Goal: Feedback & Contribution: Contribute content

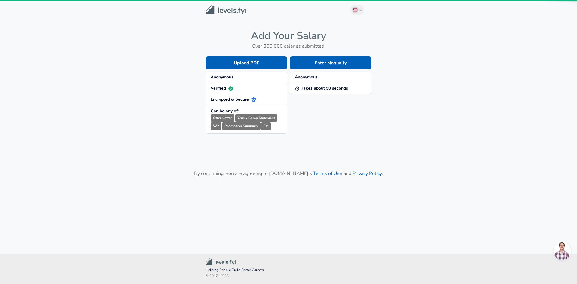
drag, startPoint x: 555, startPoint y: 237, endPoint x: 564, endPoint y: 244, distance: 11.6
click at [564, 244] on body "English ([GEOGRAPHIC_DATA]) Change Add Your Salary Over 300,000 salaries submit…" at bounding box center [288, 142] width 577 height 284
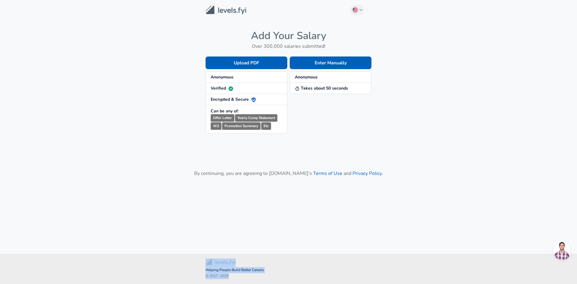
click at [564, 244] on span "Open chat" at bounding box center [563, 251] width 18 height 18
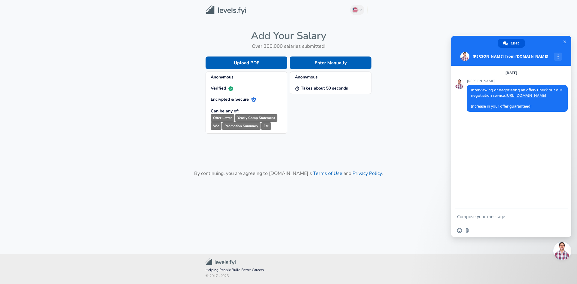
click at [490, 214] on form at bounding box center [504, 217] width 95 height 16
click at [481, 215] on textarea "Compose your message..." at bounding box center [504, 216] width 95 height 5
type textarea "w"
type textarea "What do you mean"
click at [562, 214] on span "Send" at bounding box center [561, 216] width 5 height 5
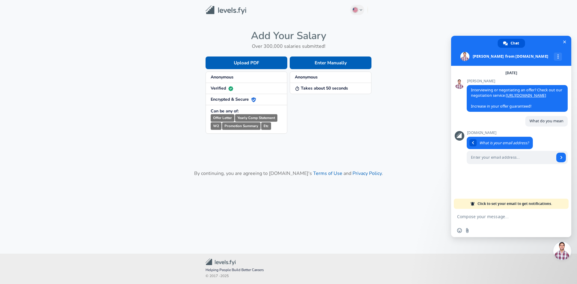
click at [306, 149] on main "English ([GEOGRAPHIC_DATA]) Change Add Your Salary Over 300,000 salaries submit…" at bounding box center [288, 119] width 577 height 239
click at [566, 42] on span "Close chat" at bounding box center [565, 42] width 3 height 3
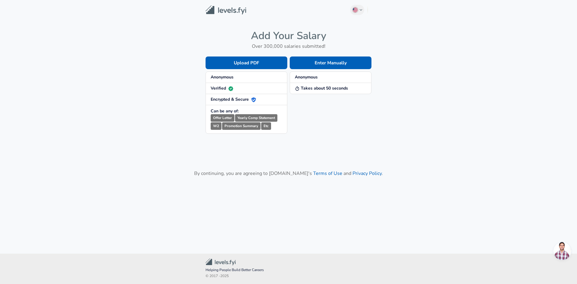
click at [413, 144] on main "English ([GEOGRAPHIC_DATA]) Change Add Your Salary Over 300,000 salaries submit…" at bounding box center [288, 119] width 577 height 239
click at [316, 43] on h6 "Over 300,000 salaries submitted!" at bounding box center [289, 46] width 166 height 8
click at [324, 60] on button "Enter Manually" at bounding box center [331, 63] width 82 height 13
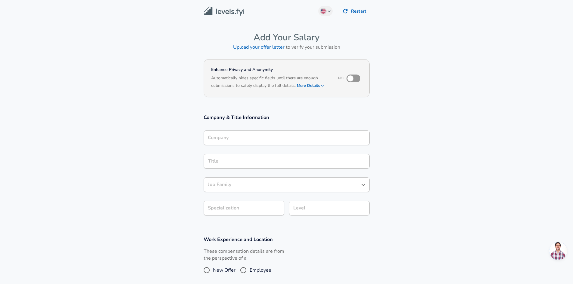
scroll to position [6, 0]
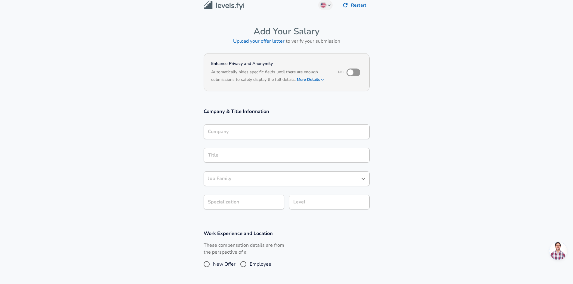
click at [296, 137] on input "Company" at bounding box center [286, 131] width 161 height 9
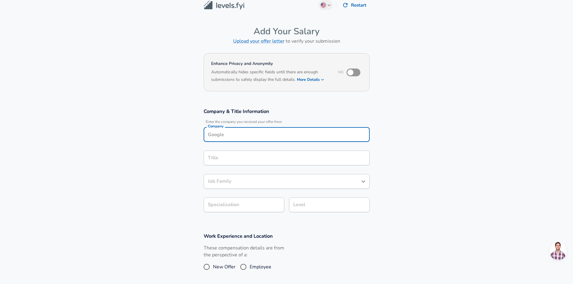
click at [295, 154] on div "Title Title" at bounding box center [287, 157] width 166 height 23
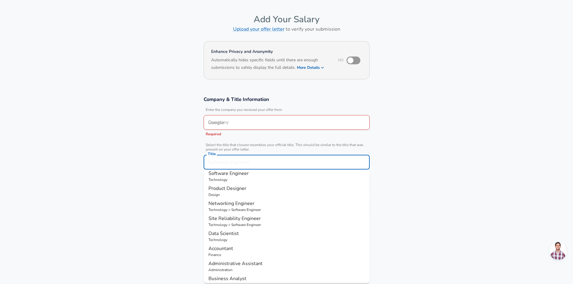
scroll to position [1, 0]
click at [241, 181] on p "Technology" at bounding box center [286, 182] width 156 height 5
type input "Software Engineer"
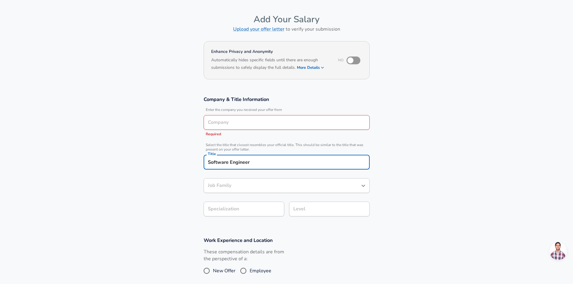
type input "Software Engineer"
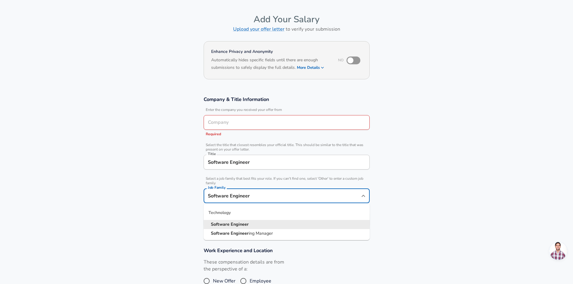
scroll to position [30, 0]
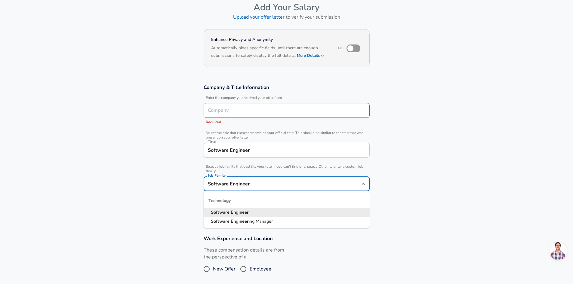
click at [250, 187] on input "Software Engineer" at bounding box center [282, 183] width 152 height 9
click at [259, 209] on li "Software Engineer" at bounding box center [287, 212] width 166 height 9
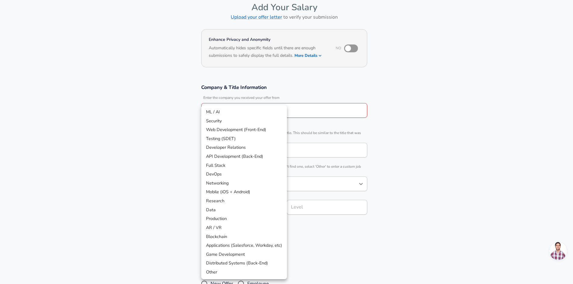
scroll to position [48, 0]
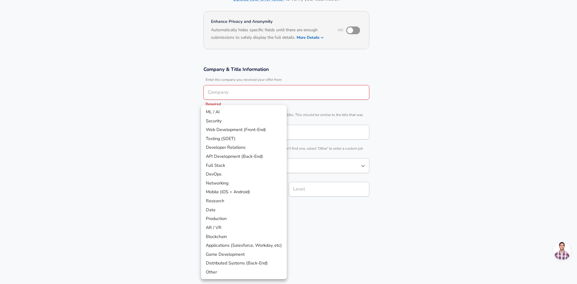
click at [259, 209] on body "English ([GEOGRAPHIC_DATA]) Change Restart Add Your Salary Upload your offer le…" at bounding box center [288, 94] width 577 height 284
click at [251, 165] on li "Full Stack" at bounding box center [244, 165] width 86 height 9
type input "Full Stack"
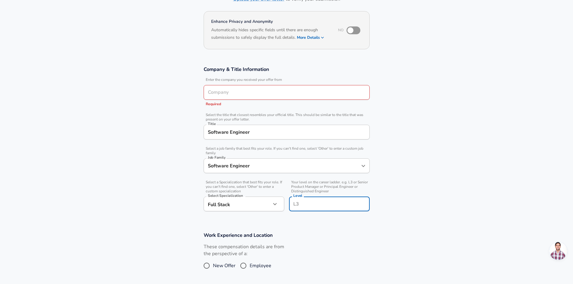
scroll to position [60, 0]
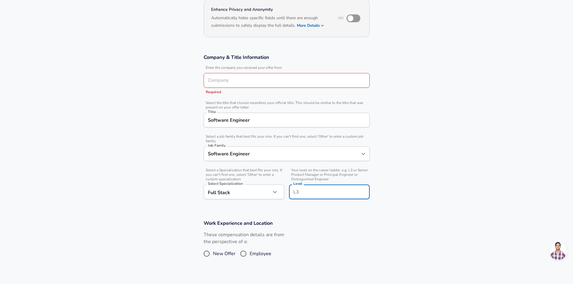
click at [322, 192] on input "Level" at bounding box center [329, 191] width 75 height 9
click at [242, 253] on input "Employee" at bounding box center [243, 254] width 13 height 10
radio input "true"
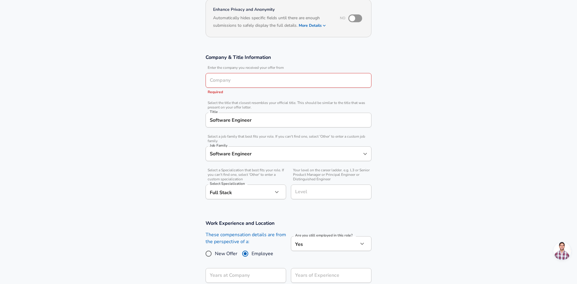
click at [341, 224] on body "English ([GEOGRAPHIC_DATA]) Change Restart Add Your Salary Upload your offer le…" at bounding box center [288, 82] width 577 height 284
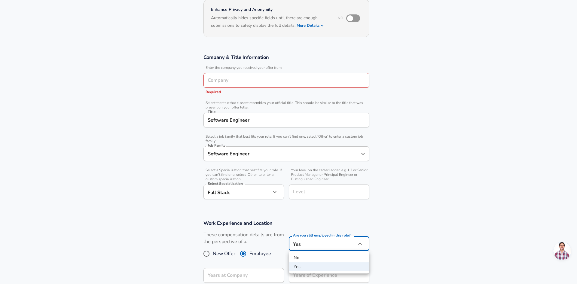
click at [341, 247] on div at bounding box center [288, 142] width 577 height 284
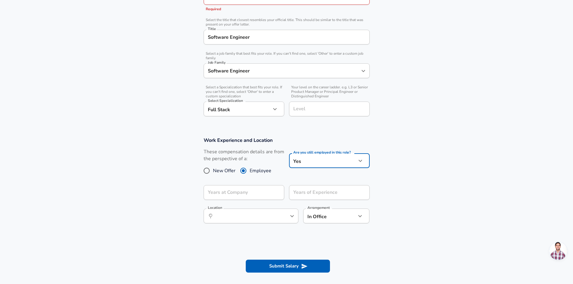
scroll to position [150, 0]
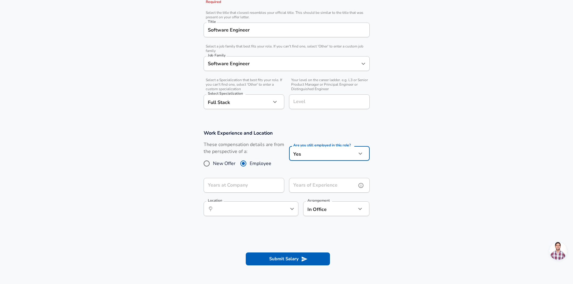
click at [323, 187] on input "Years of Experience" at bounding box center [322, 185] width 67 height 15
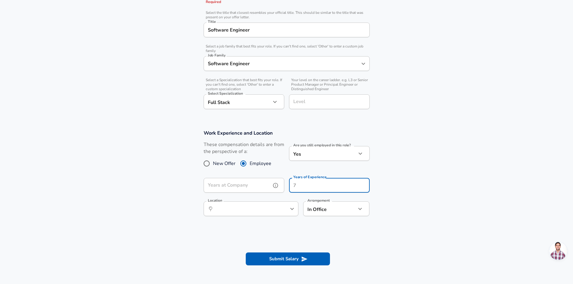
click at [254, 191] on input "Years at Company" at bounding box center [237, 185] width 67 height 15
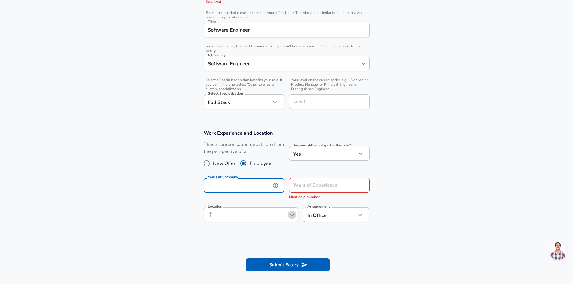
click at [292, 214] on icon "Open" at bounding box center [291, 214] width 7 height 7
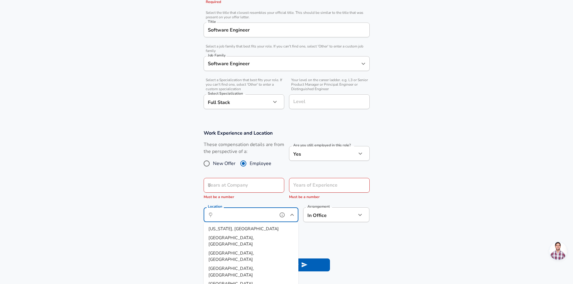
click at [236, 229] on li "[US_STATE], [GEOGRAPHIC_DATA]" at bounding box center [251, 229] width 95 height 9
type input "[US_STATE], [GEOGRAPHIC_DATA]"
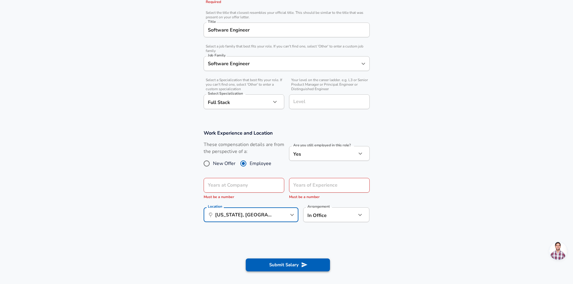
click at [308, 263] on button "Submit Salary" at bounding box center [288, 265] width 84 height 13
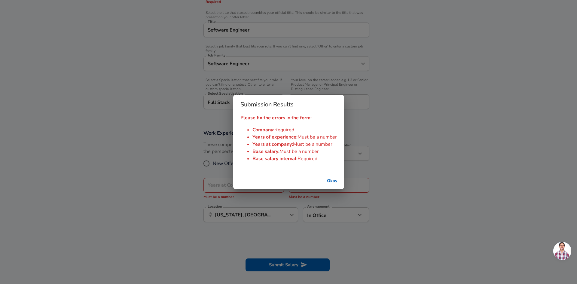
click at [331, 182] on button "Okay" at bounding box center [332, 181] width 19 height 11
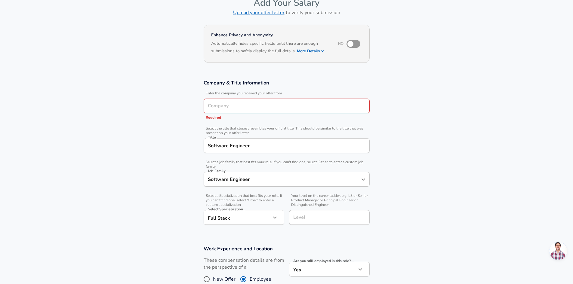
scroll to position [0, 0]
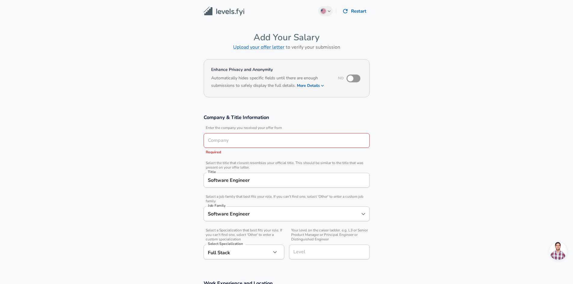
click at [269, 141] on input "Company" at bounding box center [286, 140] width 161 height 9
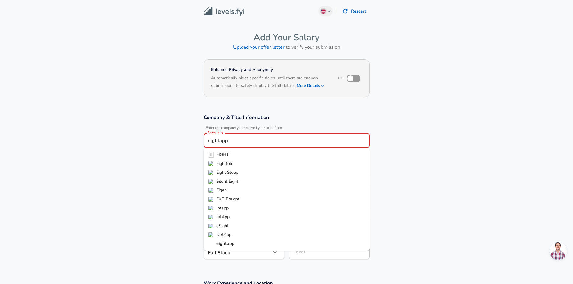
click at [250, 165] on li "Eightfold" at bounding box center [287, 163] width 166 height 9
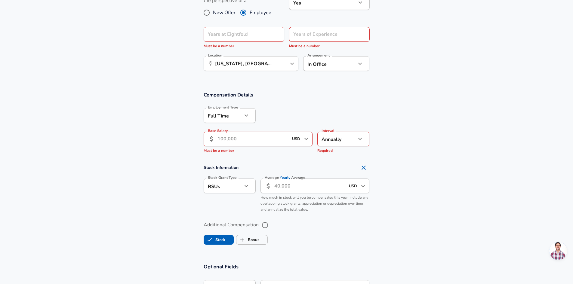
scroll to position [301, 0]
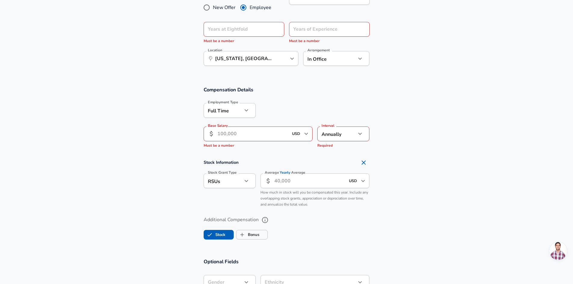
click at [306, 134] on icon "Open" at bounding box center [306, 134] width 4 height 2
type input "Eightfold"
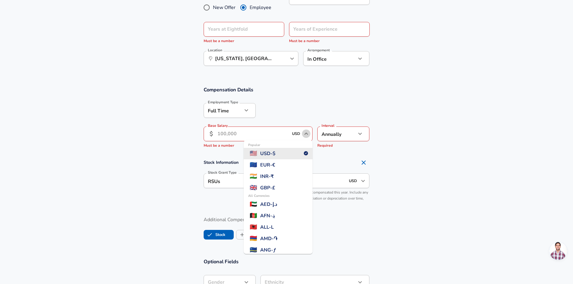
click at [306, 134] on icon "Close" at bounding box center [306, 133] width 7 height 7
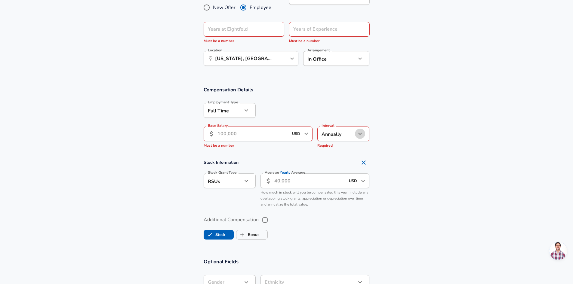
click at [359, 135] on icon "button" at bounding box center [359, 133] width 7 height 7
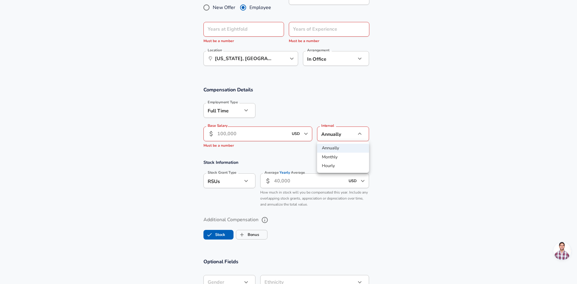
click at [351, 167] on li "Hourly" at bounding box center [343, 165] width 52 height 9
type input "hourly"
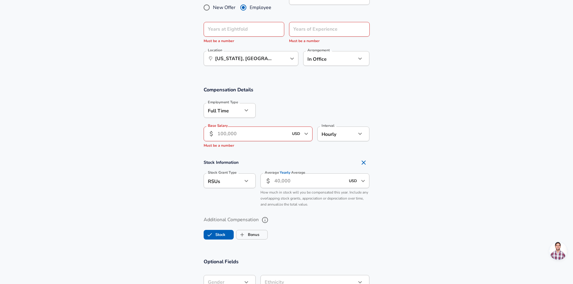
click at [230, 133] on input "Base Salary" at bounding box center [252, 134] width 71 height 15
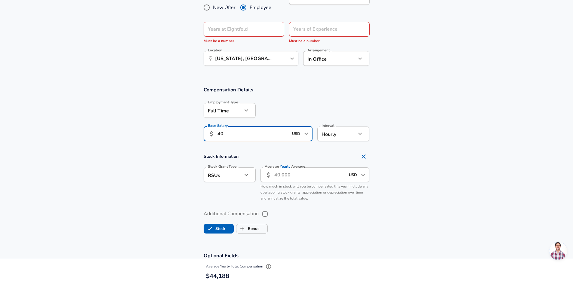
click at [220, 134] on input "40" at bounding box center [252, 134] width 71 height 15
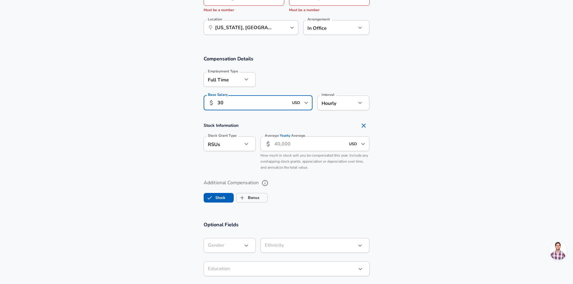
scroll to position [391, 0]
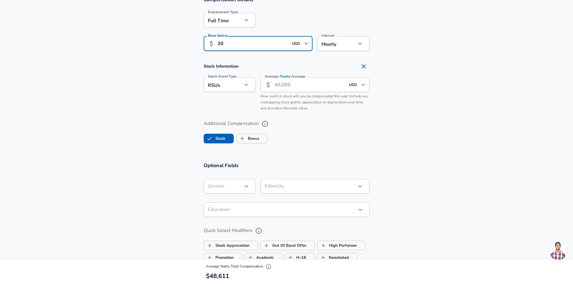
type input "30"
click at [244, 86] on icon "button" at bounding box center [246, 84] width 7 height 7
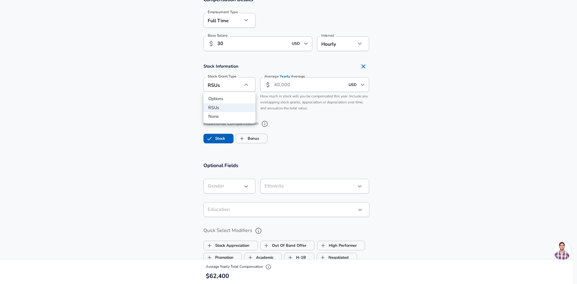
click at [244, 86] on div at bounding box center [288, 142] width 577 height 284
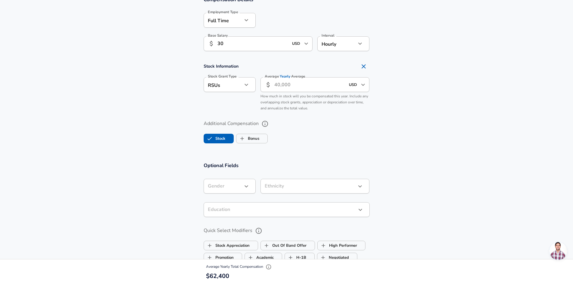
click at [221, 44] on input "30" at bounding box center [252, 43] width 71 height 15
click at [364, 85] on icon "Open" at bounding box center [363, 85] width 4 height 2
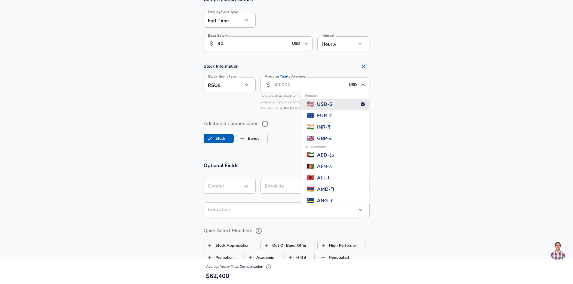
drag, startPoint x: 364, startPoint y: 85, endPoint x: 357, endPoint y: 85, distance: 6.9
click at [364, 85] on icon "Close" at bounding box center [362, 84] width 7 height 7
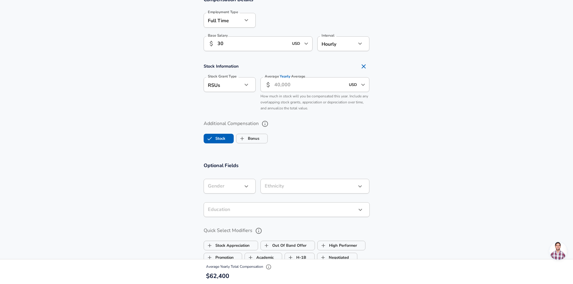
click at [293, 85] on input "Average Yearly Average" at bounding box center [309, 84] width 71 height 15
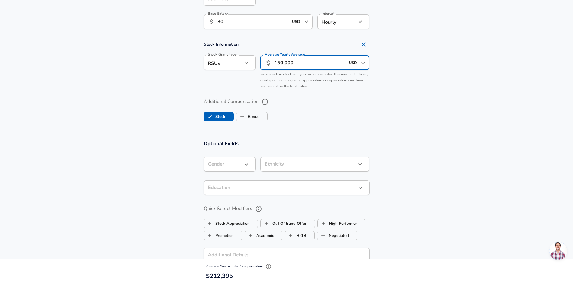
scroll to position [451, 0]
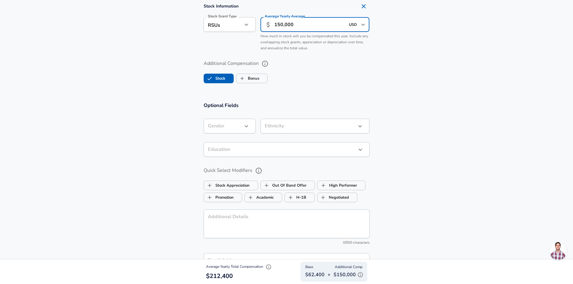
type input "150,000"
click at [244, 124] on icon "button" at bounding box center [246, 126] width 7 height 7
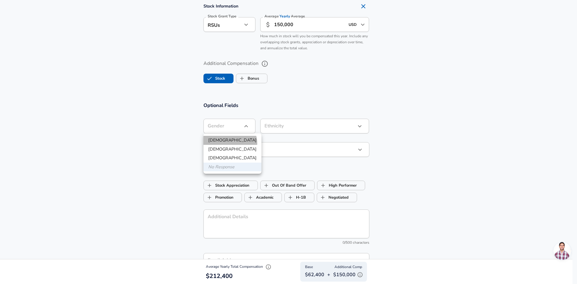
click at [230, 143] on li "[DEMOGRAPHIC_DATA]" at bounding box center [233, 140] width 58 height 9
type input "[DEMOGRAPHIC_DATA]"
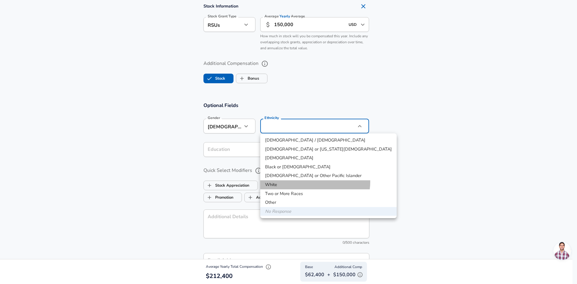
click at [308, 182] on li "White" at bounding box center [328, 184] width 137 height 9
type input "White"
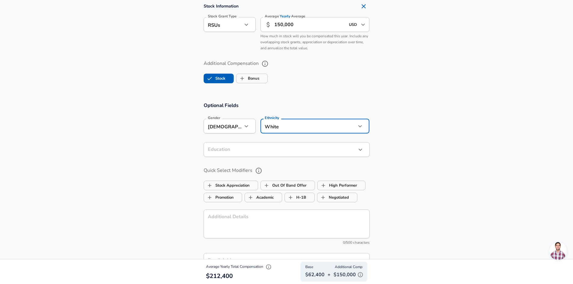
click at [276, 141] on div "Optional Fields Gender [DEMOGRAPHIC_DATA] [DEMOGRAPHIC_DATA] Gender Ethnicity W…" at bounding box center [286, 193] width 180 height 182
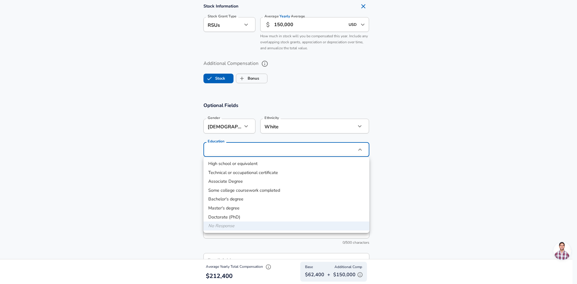
click at [260, 201] on li "Bachelor's degree" at bounding box center [287, 199] width 166 height 9
type input "Bachelors degree"
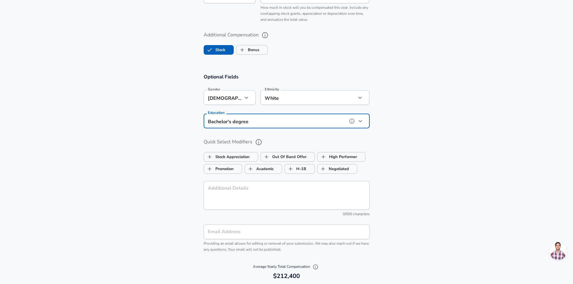
scroll to position [541, 0]
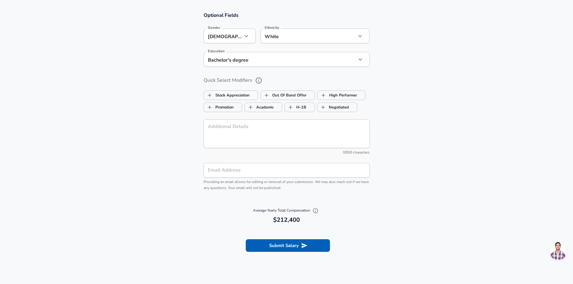
click at [278, 179] on div "Email Address Email Address Providing an email allows for editing or removal of…" at bounding box center [287, 177] width 166 height 28
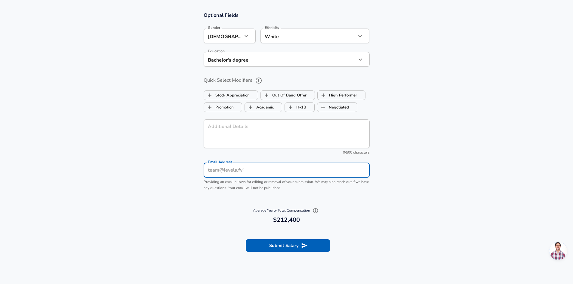
click at [278, 170] on input "Email Address" at bounding box center [287, 170] width 166 height 15
click at [228, 171] on input "Email Address" at bounding box center [287, 170] width 166 height 15
type input "d"
type input "L"
type input "[PERSON_NAME][EMAIL_ADDRESS][DOMAIN_NAME]"
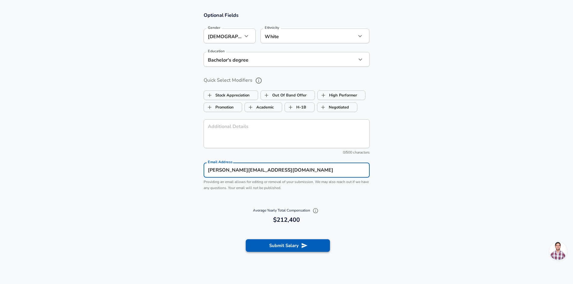
click at [287, 246] on button "Submit Salary" at bounding box center [288, 245] width 84 height 13
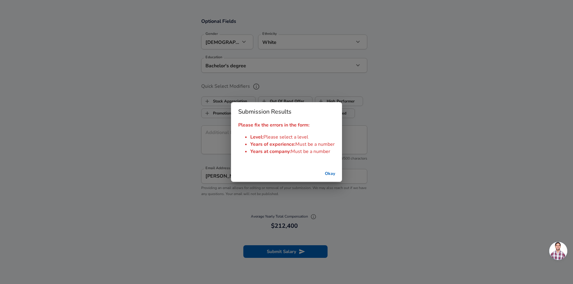
scroll to position [547, 0]
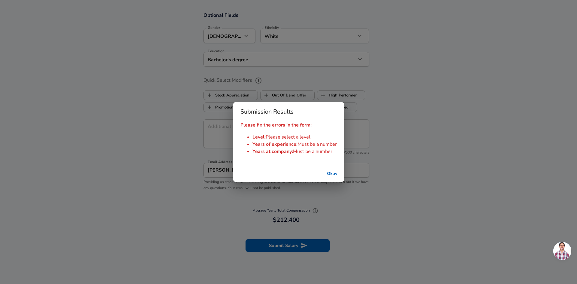
click at [328, 173] on button "Okay" at bounding box center [332, 173] width 19 height 11
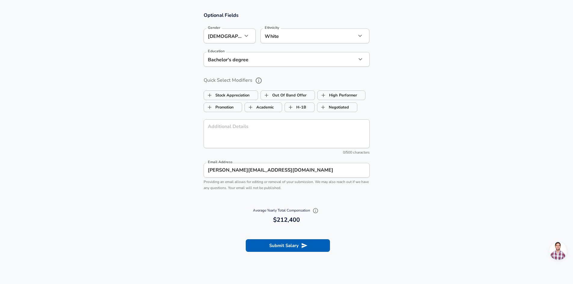
click at [267, 141] on textarea "Additional Details" at bounding box center [287, 133] width 158 height 19
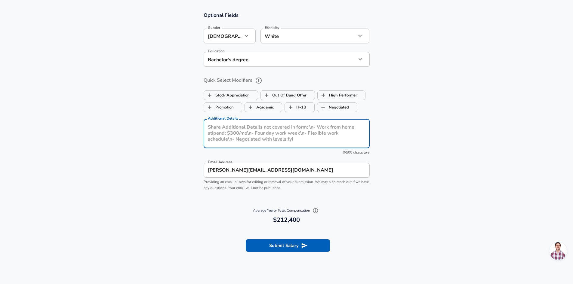
drag, startPoint x: 272, startPoint y: 142, endPoint x: 198, endPoint y: 127, distance: 76.1
click at [198, 128] on div "Optional Fields Gender [DEMOGRAPHIC_DATA] [DEMOGRAPHIC_DATA] Gender Ethnicity W…" at bounding box center [286, 103] width 180 height 182
click at [248, 130] on textarea "Additional Details" at bounding box center [287, 133] width 158 height 19
click at [308, 139] on textarea "Additional Details" at bounding box center [287, 133] width 158 height 19
click at [284, 141] on textarea "Additional Details" at bounding box center [287, 133] width 158 height 19
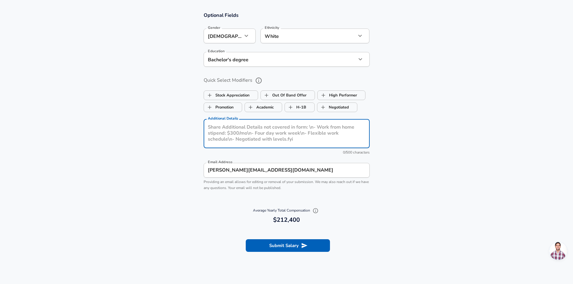
click at [260, 141] on textarea "Additional Details" at bounding box center [287, 133] width 158 height 19
click at [241, 141] on textarea "Additional Details" at bounding box center [287, 133] width 158 height 19
click at [226, 134] on textarea "Additional Details" at bounding box center [287, 133] width 158 height 19
drag, startPoint x: 209, startPoint y: 127, endPoint x: 275, endPoint y: 137, distance: 66.7
click at [274, 137] on textarea "Additional Details" at bounding box center [287, 133] width 158 height 19
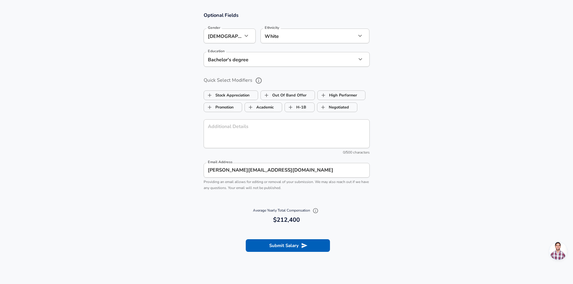
click at [297, 137] on textarea "Additional Details" at bounding box center [287, 133] width 158 height 19
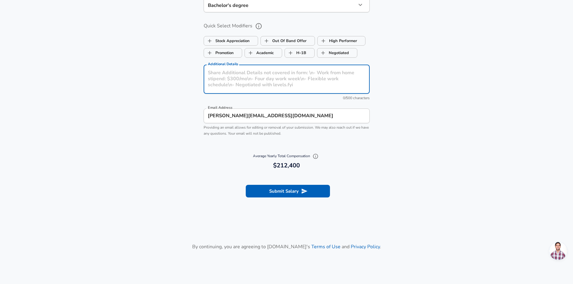
scroll to position [607, 0]
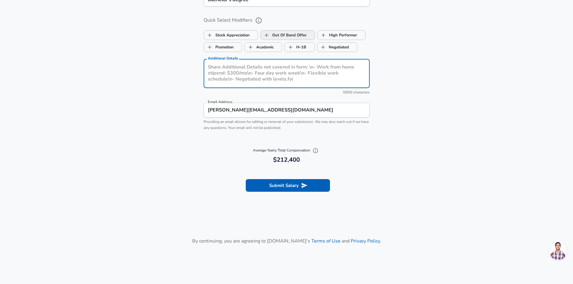
click at [285, 35] on label "Out Of Band Offer" at bounding box center [284, 34] width 46 height 11
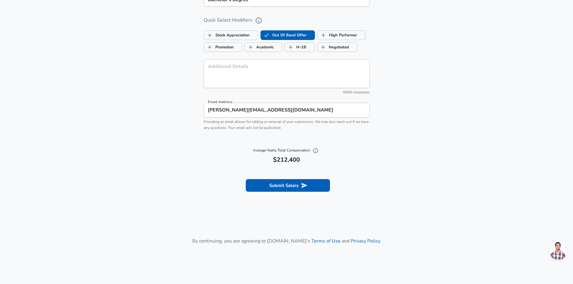
click at [285, 35] on label "Out Of Band Offer" at bounding box center [284, 34] width 46 height 11
checkbox input "false"
click at [345, 34] on label "High Performer" at bounding box center [337, 34] width 39 height 11
checkbox input "true"
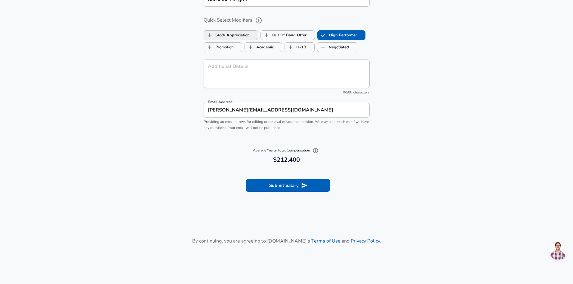
click at [242, 32] on label "Stock Appreciation" at bounding box center [227, 34] width 46 height 11
checkbox input "true"
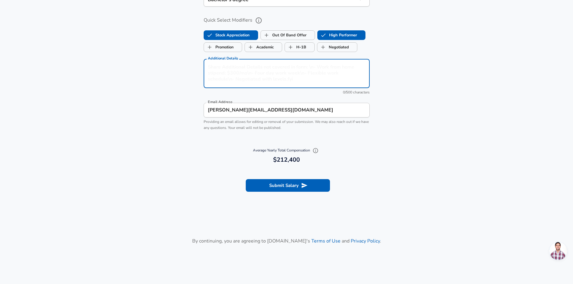
click at [272, 72] on textarea "Additional Details" at bounding box center [287, 73] width 158 height 19
drag, startPoint x: 268, startPoint y: 68, endPoint x: 247, endPoint y: 67, distance: 20.5
click at [247, 67] on textarea "I can 't speak our schadule" at bounding box center [287, 73] width 158 height 19
type textarea "I can 't speak our timeline."
click at [306, 179] on button "Submit Salary" at bounding box center [288, 185] width 84 height 13
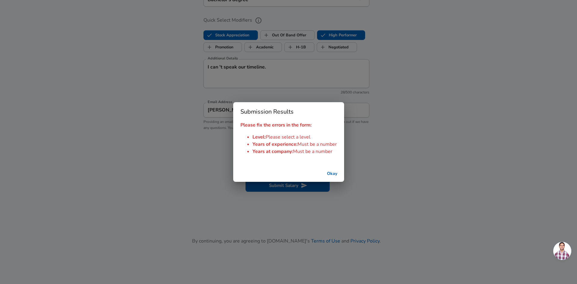
click at [333, 173] on button "Okay" at bounding box center [332, 173] width 19 height 11
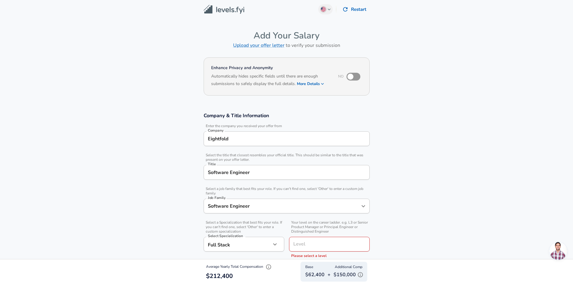
scroll to position [0, 0]
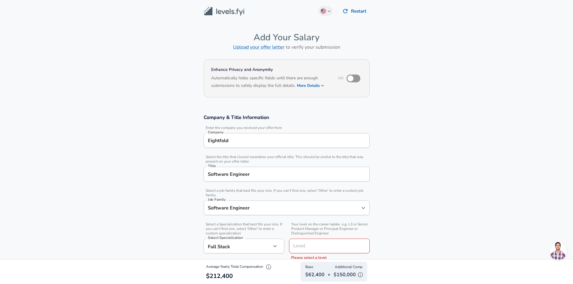
click at [317, 241] on div "Level" at bounding box center [329, 246] width 81 height 15
click at [321, 269] on span "Senior Software Engineer" at bounding box center [319, 269] width 50 height 6
type input "Senior Software Engineer"
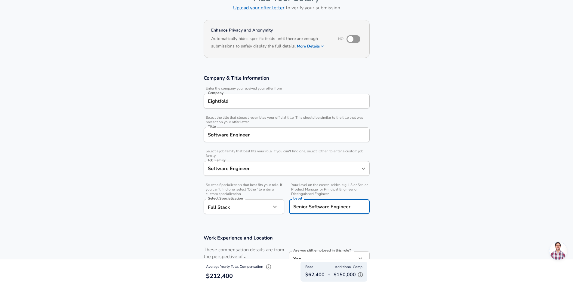
scroll to position [90, 0]
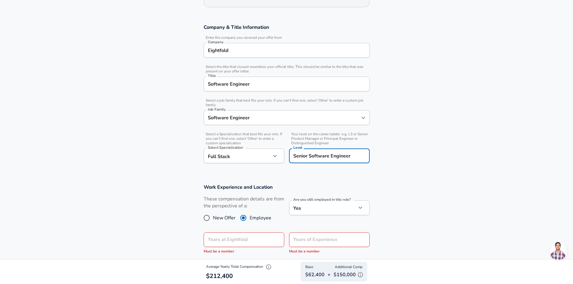
click at [358, 160] on input "Senior Software Engineer" at bounding box center [329, 155] width 75 height 9
click at [338, 177] on strong "Engineer" at bounding box center [337, 179] width 18 height 6
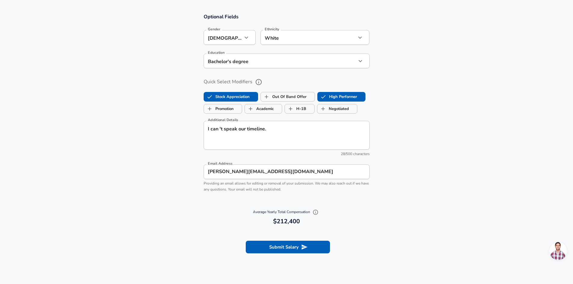
scroll to position [571, 0]
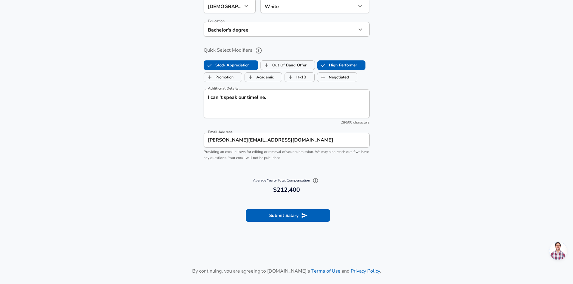
click at [284, 214] on button "Submit Salary" at bounding box center [288, 215] width 84 height 13
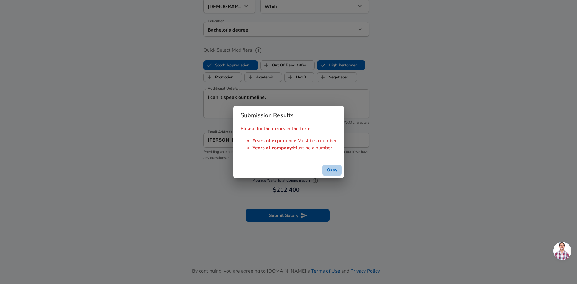
click at [332, 172] on button "Okay" at bounding box center [332, 170] width 19 height 11
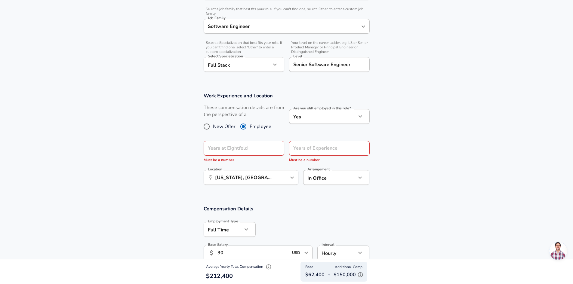
scroll to position [180, 0]
click at [246, 146] on input "Years at Eightfold" at bounding box center [237, 149] width 67 height 15
click at [299, 155] on input "Years of Experience" at bounding box center [322, 149] width 67 height 15
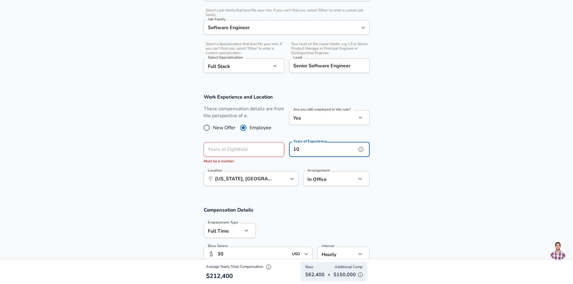
type input "10"
click at [361, 178] on icon "button" at bounding box center [359, 178] width 7 height 7
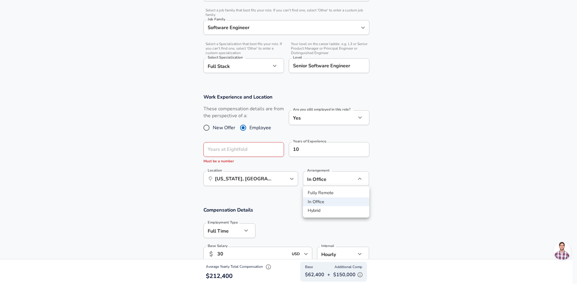
click at [344, 197] on li "Fully Remote" at bounding box center [336, 193] width 66 height 9
type input "remote"
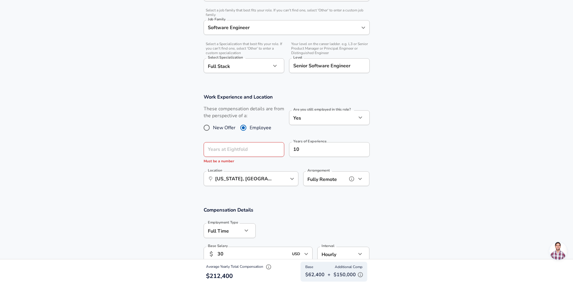
click at [287, 181] on div "​ [US_STATE], [GEOGRAPHIC_DATA] Location" at bounding box center [251, 178] width 95 height 15
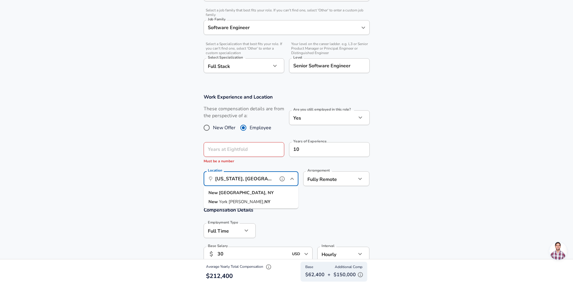
click at [273, 184] on div "​ [US_STATE], [GEOGRAPHIC_DATA] Location" at bounding box center [251, 178] width 95 height 15
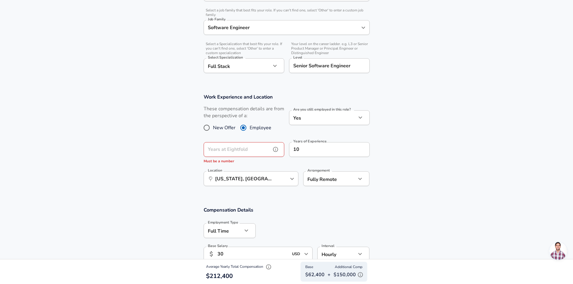
click at [258, 150] on input "Years at Eightfold" at bounding box center [237, 149] width 67 height 15
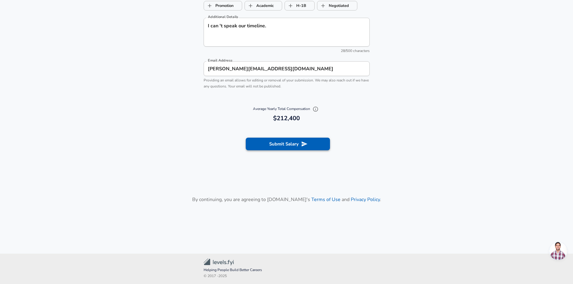
type input "6"
drag, startPoint x: 302, startPoint y: 145, endPoint x: 357, endPoint y: 149, distance: 55.4
click at [302, 145] on icon "submit" at bounding box center [304, 144] width 6 height 5
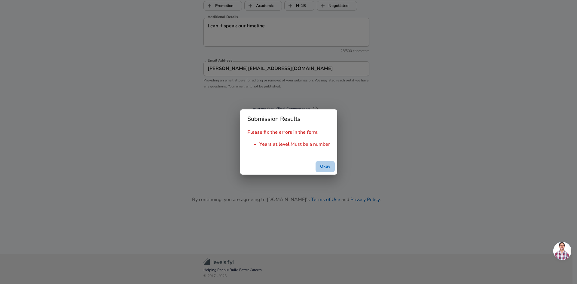
click at [328, 166] on button "Okay" at bounding box center [325, 166] width 19 height 11
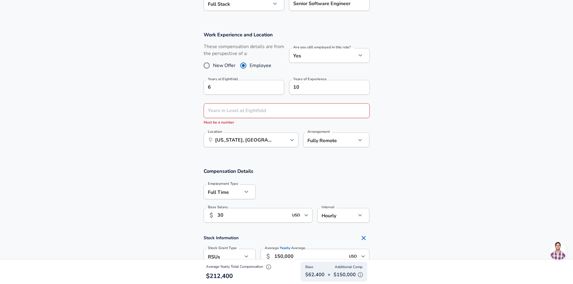
scroll to position [215, 0]
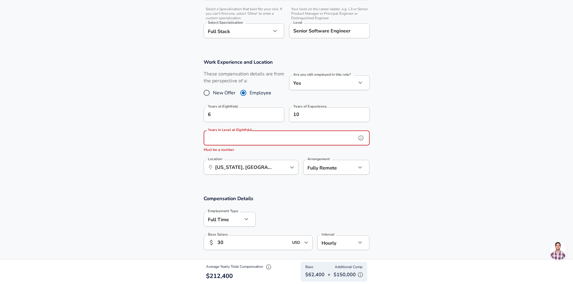
click at [305, 140] on input "Years in Level at Eightfold" at bounding box center [280, 138] width 153 height 15
drag, startPoint x: 286, startPoint y: 138, endPoint x: 223, endPoint y: 138, distance: 63.4
click at [223, 138] on input "Years in Level at Eightfold" at bounding box center [280, 138] width 153 height 15
drag, startPoint x: 223, startPoint y: 138, endPoint x: 192, endPoint y: 137, distance: 30.4
click at [194, 138] on section "Work Experience and Location These compensation details are from the perspectiv…" at bounding box center [286, 120] width 573 height 137
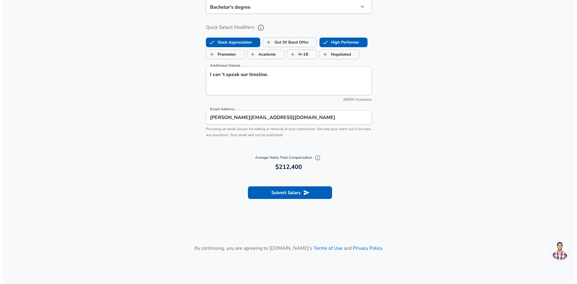
scroll to position [660, 0]
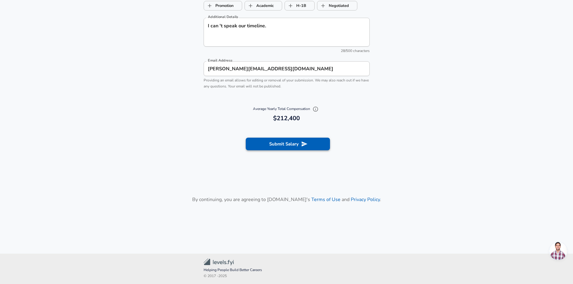
type input "4"
click at [289, 140] on button "Submit Salary" at bounding box center [288, 144] width 84 height 13
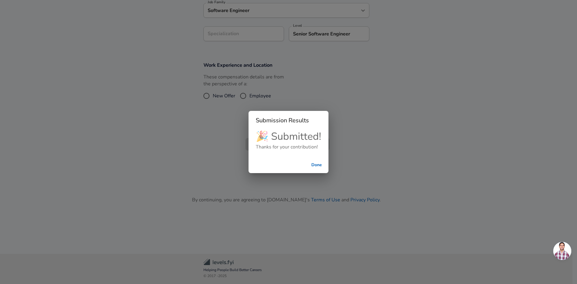
scroll to position [174, 0]
